Goal: Task Accomplishment & Management: Manage account settings

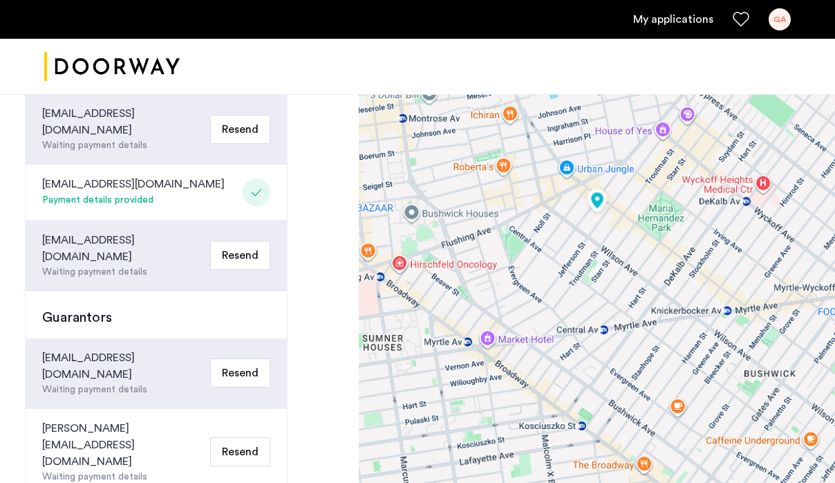
scroll to position [472, 0]
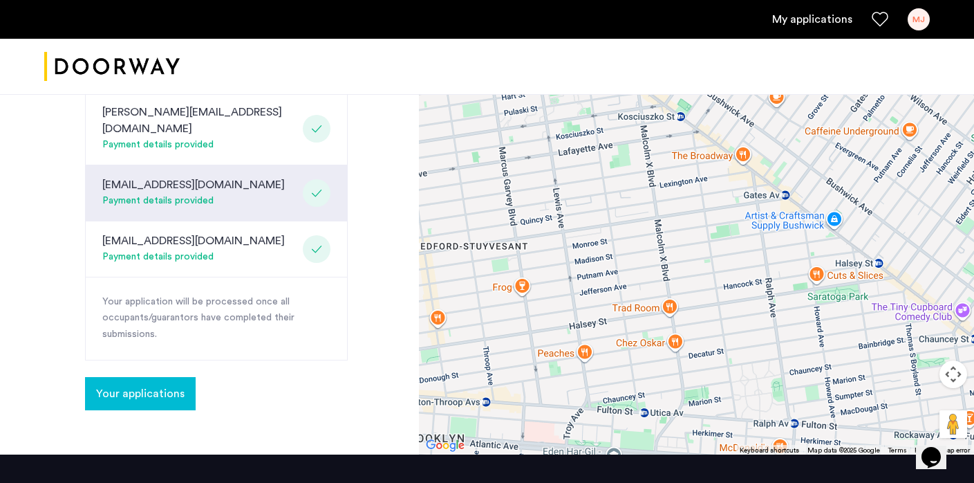
scroll to position [770, 0]
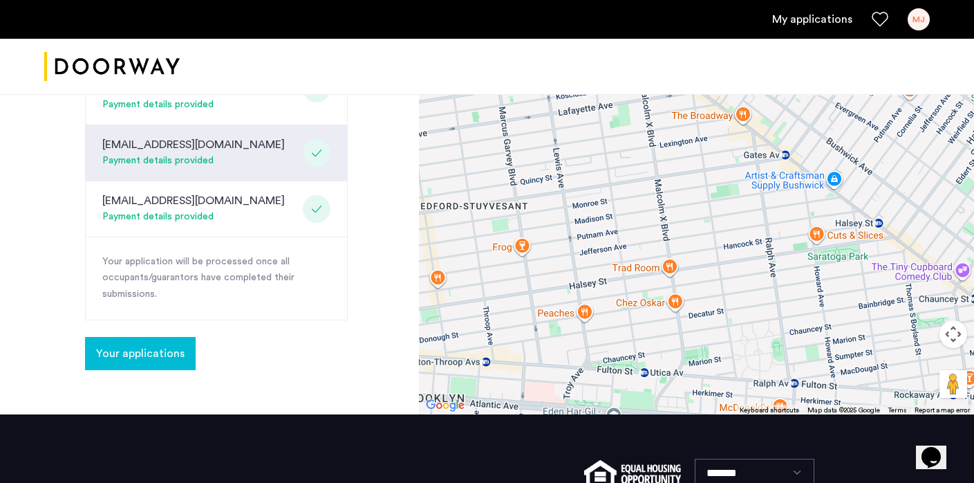
click at [801, 19] on link "My applications" at bounding box center [812, 19] width 80 height 17
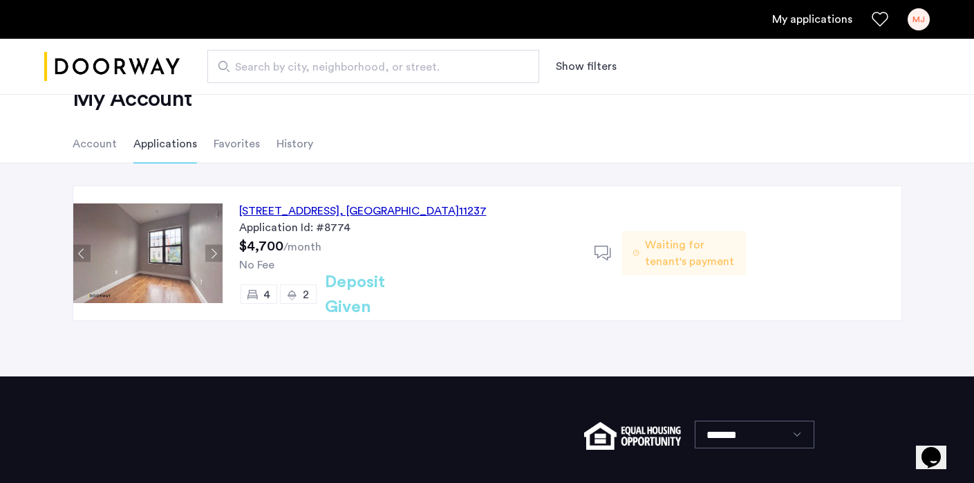
scroll to position [44, 0]
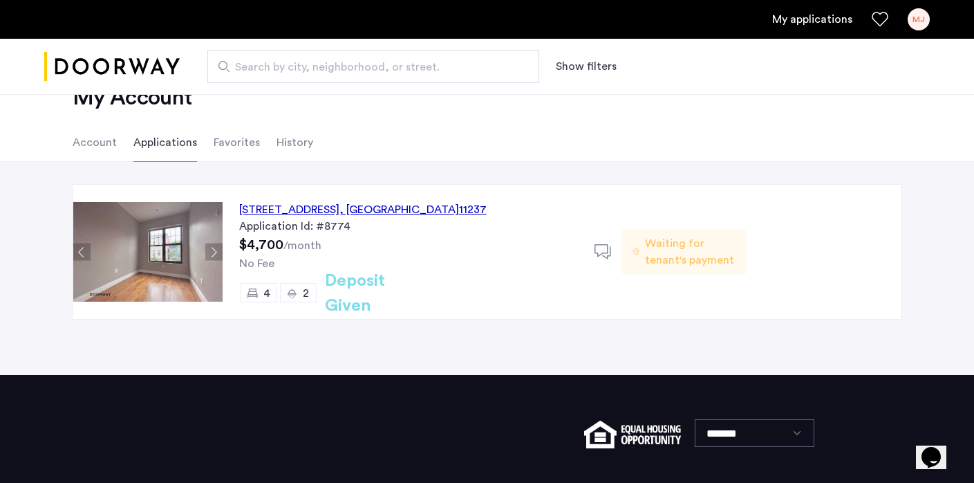
click at [711, 257] on span "Waiting for tenant's payment" at bounding box center [690, 251] width 90 height 33
click at [368, 286] on h2 "Deposit Given" at bounding box center [380, 293] width 110 height 50
click at [599, 248] on icon at bounding box center [603, 251] width 17 height 17
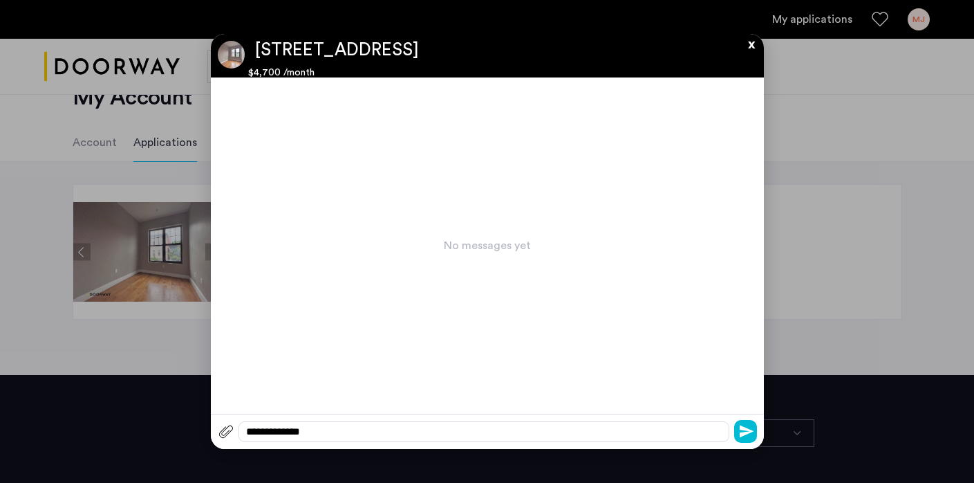
scroll to position [0, 0]
click at [750, 46] on button "x" at bounding box center [748, 41] width 21 height 15
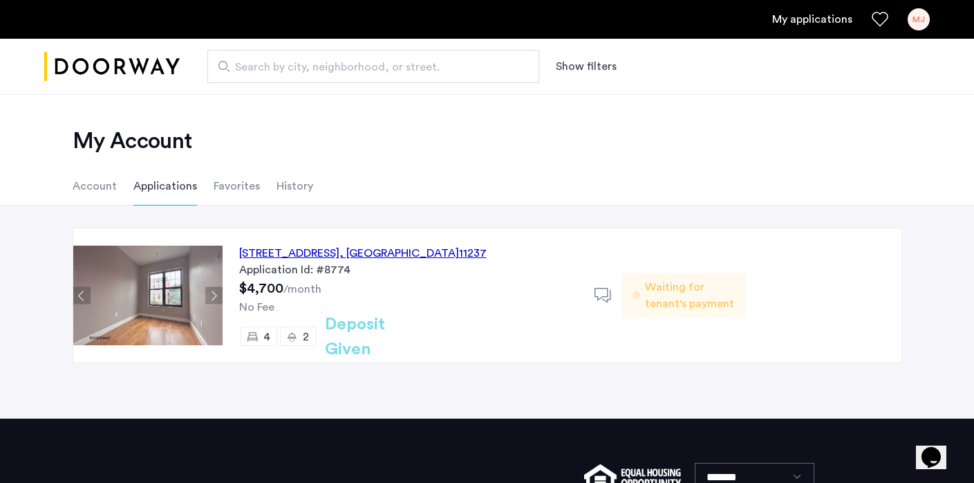
scroll to position [44, 0]
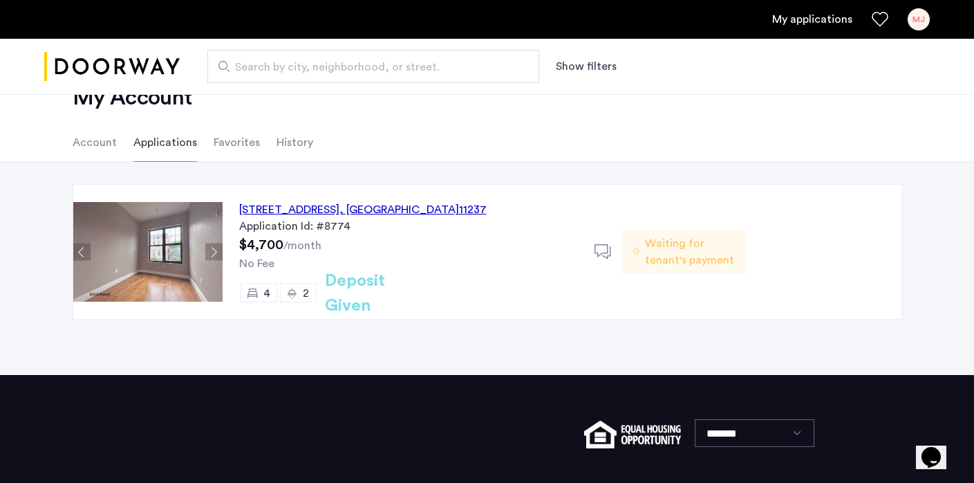
click at [359, 292] on h2 "Deposit Given" at bounding box center [380, 293] width 110 height 50
click at [399, 210] on div "[STREET_ADDRESS]" at bounding box center [363, 209] width 248 height 17
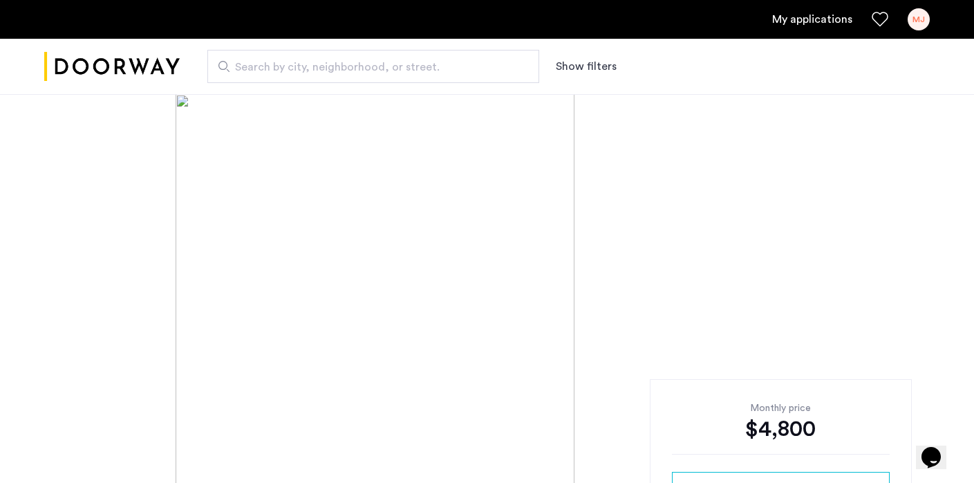
click at [812, 23] on link "My applications" at bounding box center [812, 19] width 80 height 17
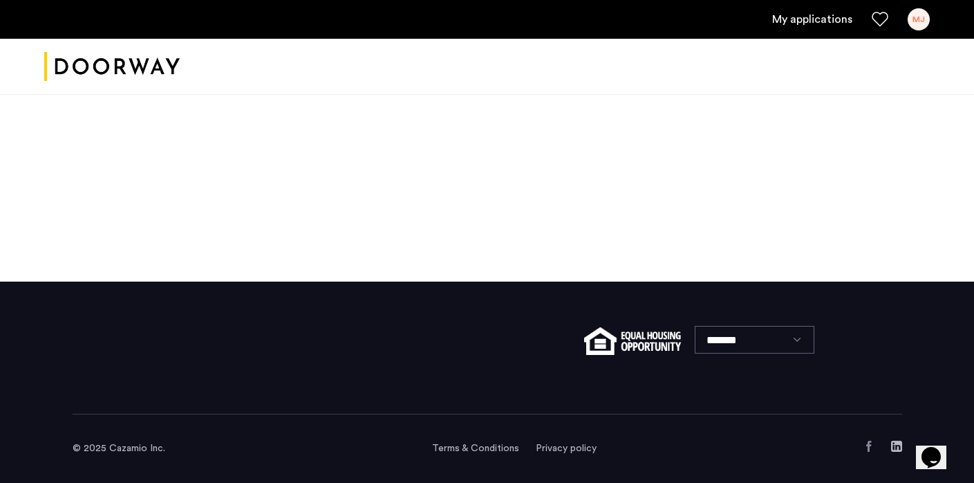
click at [919, 18] on div "MJ" at bounding box center [919, 19] width 22 height 22
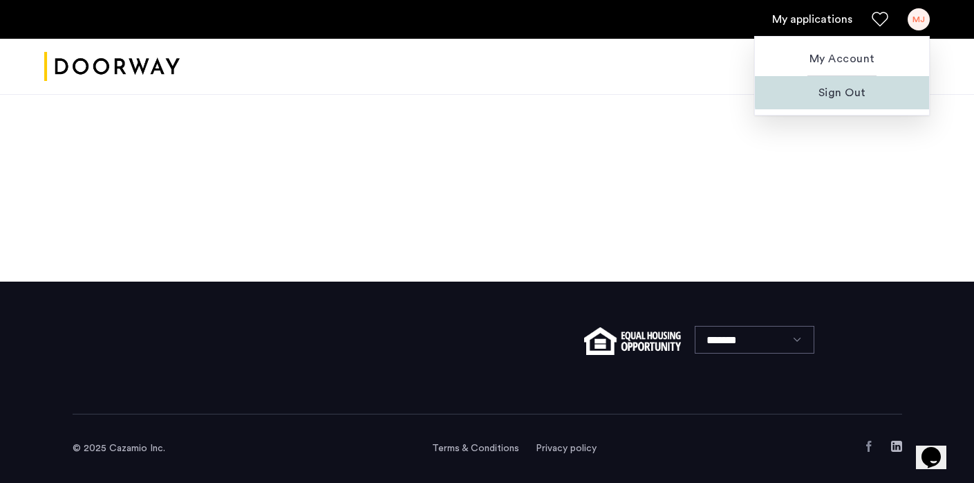
click at [848, 91] on span "Sign Out" at bounding box center [842, 92] width 152 height 17
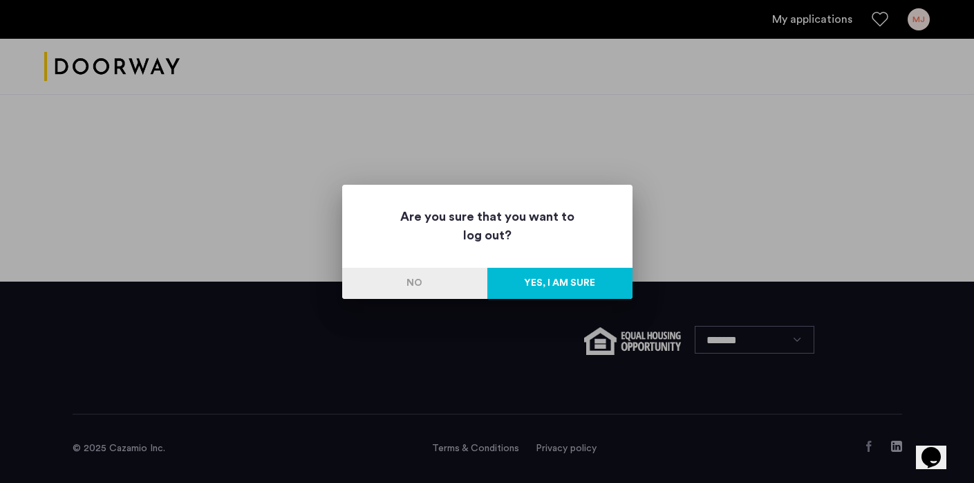
click at [544, 284] on button "Yes, I am sure" at bounding box center [559, 283] width 145 height 31
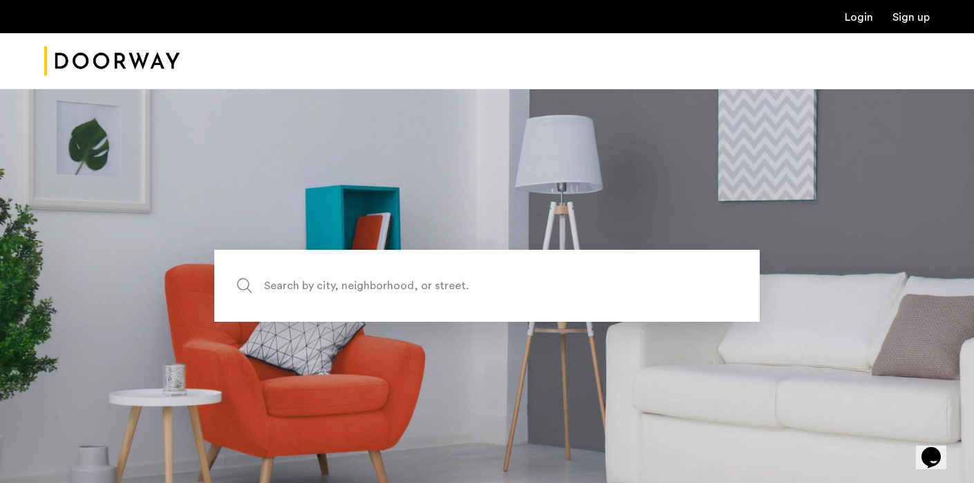
click at [859, 19] on link "Login" at bounding box center [859, 17] width 28 height 11
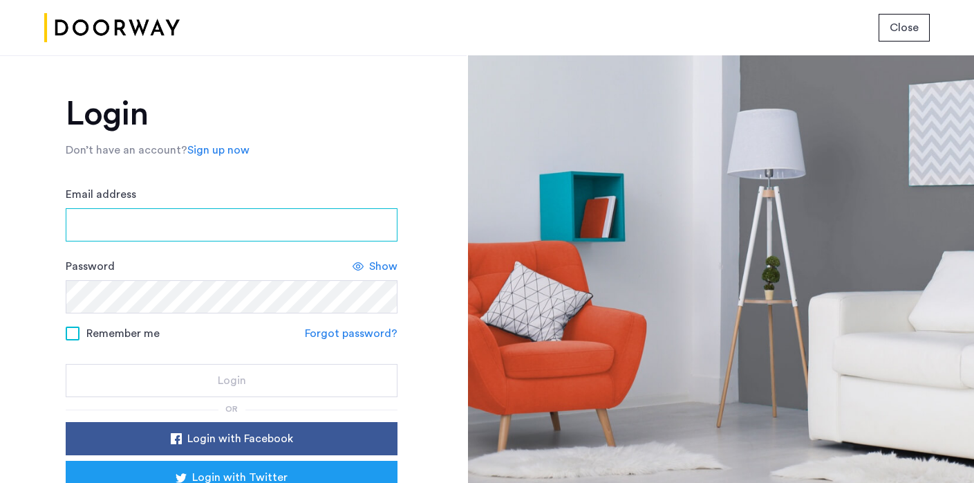
click at [152, 221] on input "Email address" at bounding box center [232, 224] width 332 height 33
type input "**********"
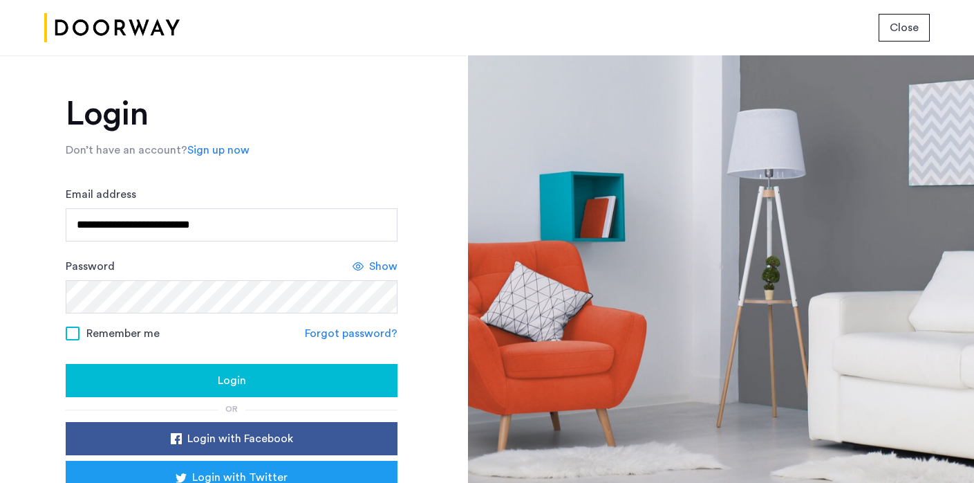
click at [182, 373] on div "Login" at bounding box center [232, 380] width 310 height 17
